Goal: Find specific page/section: Find specific page/section

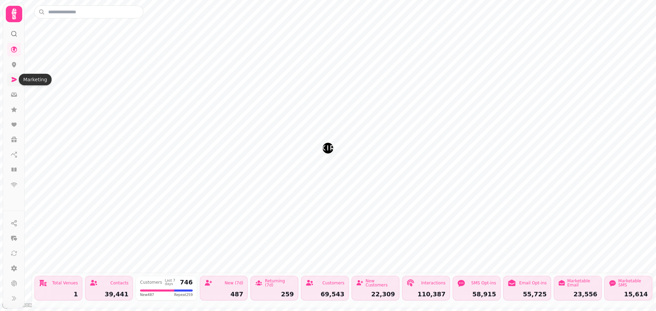
click at [16, 81] on icon at bounding box center [14, 79] width 7 height 7
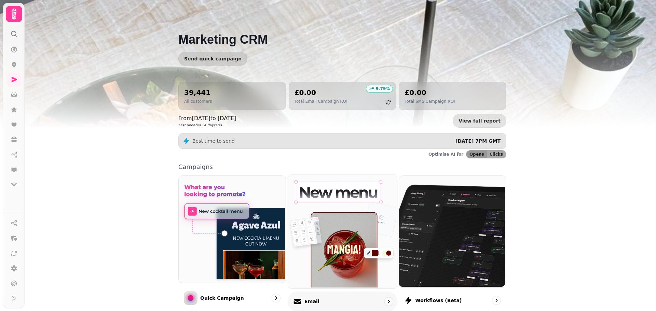
click at [341, 230] on img at bounding box center [341, 231] width 109 height 114
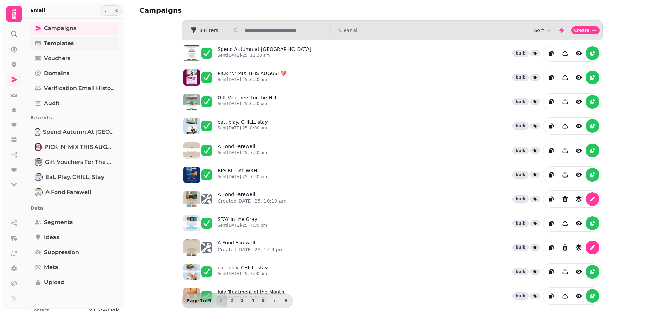
click at [63, 47] on span "Templates" at bounding box center [59, 43] width 30 height 8
